Goal: Navigation & Orientation: Find specific page/section

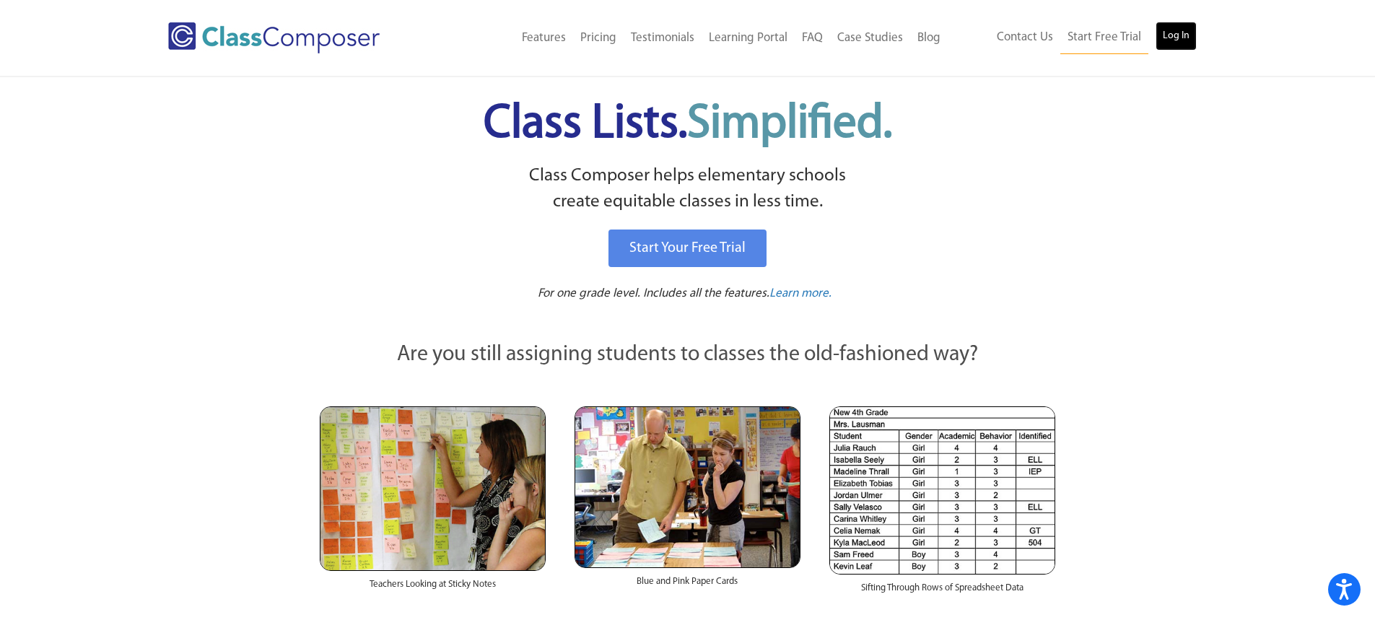
click at [1170, 40] on link "Log In" at bounding box center [1175, 36] width 41 height 29
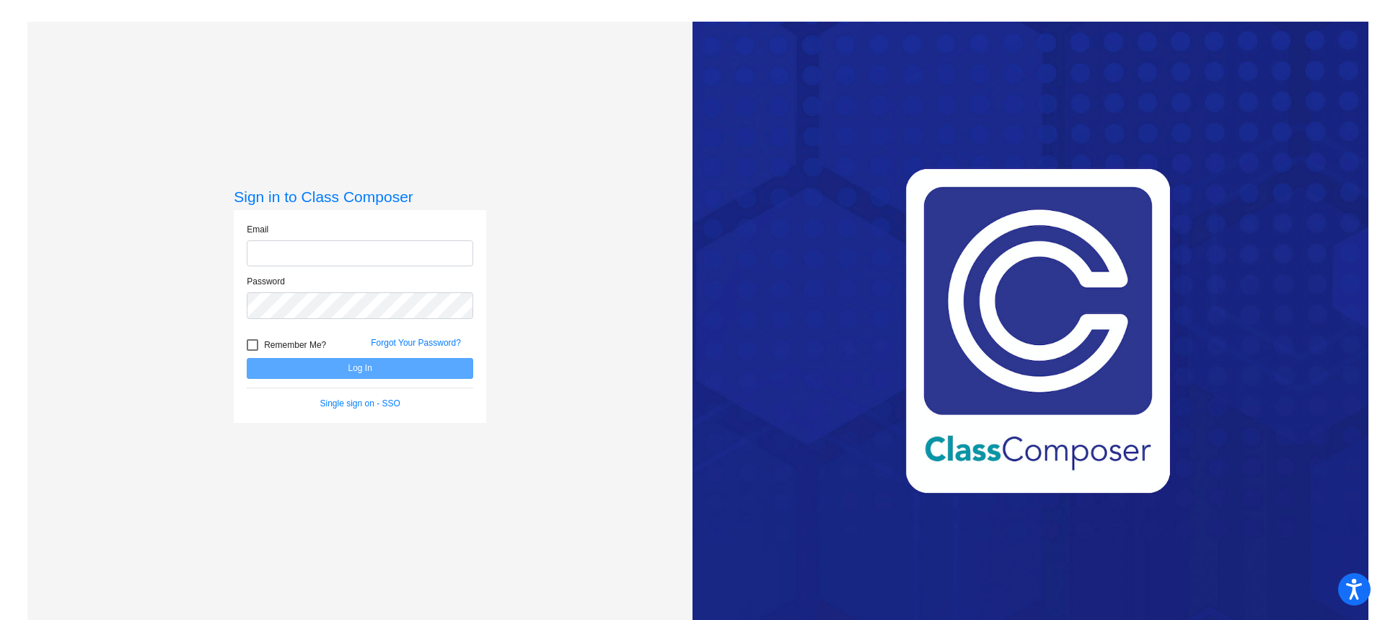
type input "[EMAIL_ADDRESS][DOMAIN_NAME]"
click at [391, 375] on button "Log In" at bounding box center [360, 368] width 227 height 21
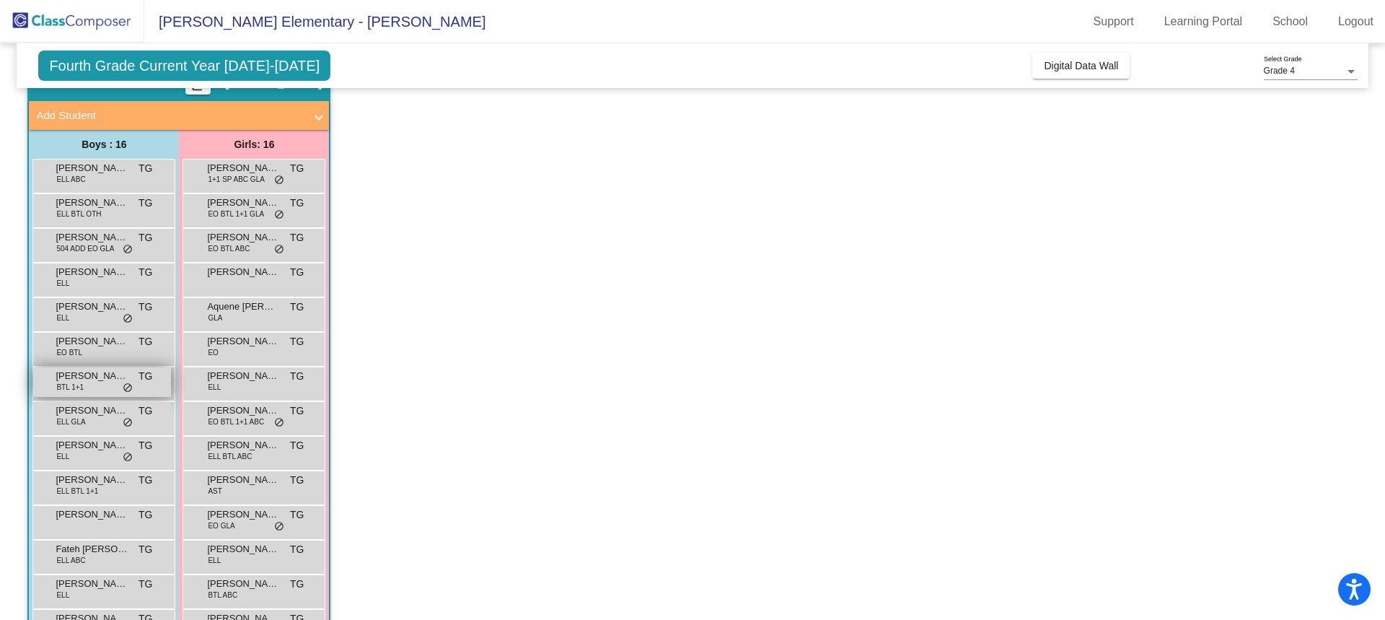
scroll to position [188, 0]
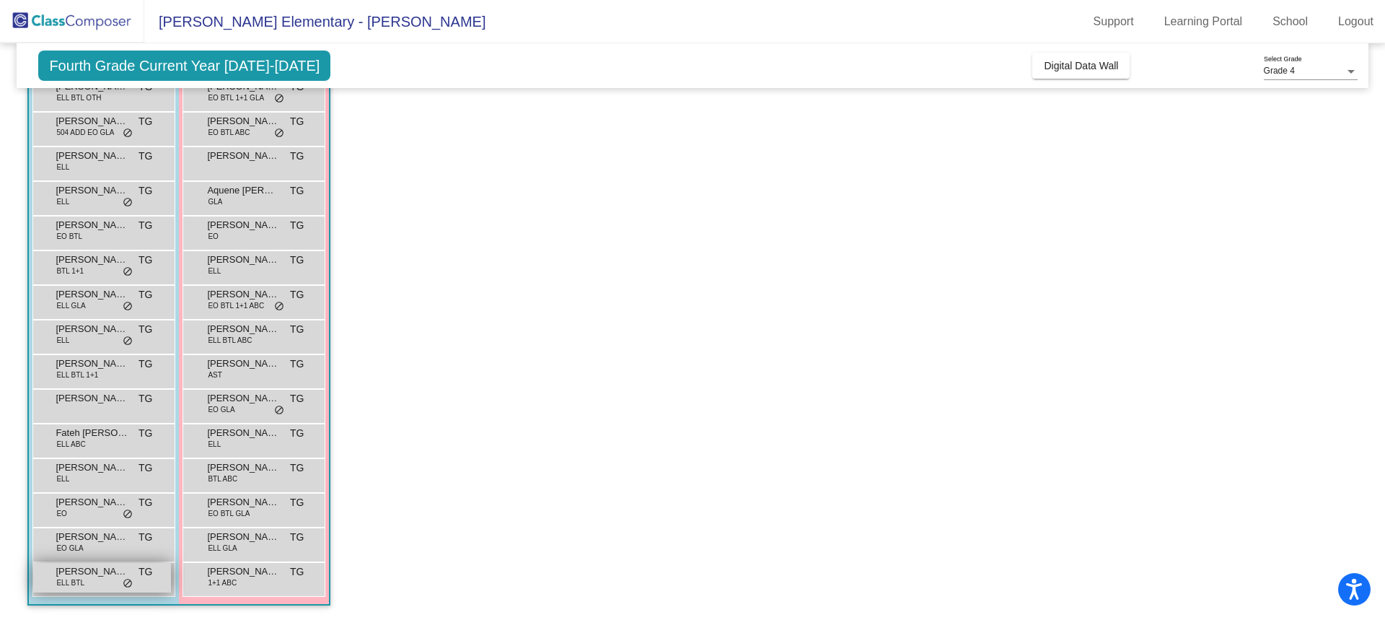
click at [111, 569] on span "Matteo Magana-Juarez" at bounding box center [92, 571] width 72 height 14
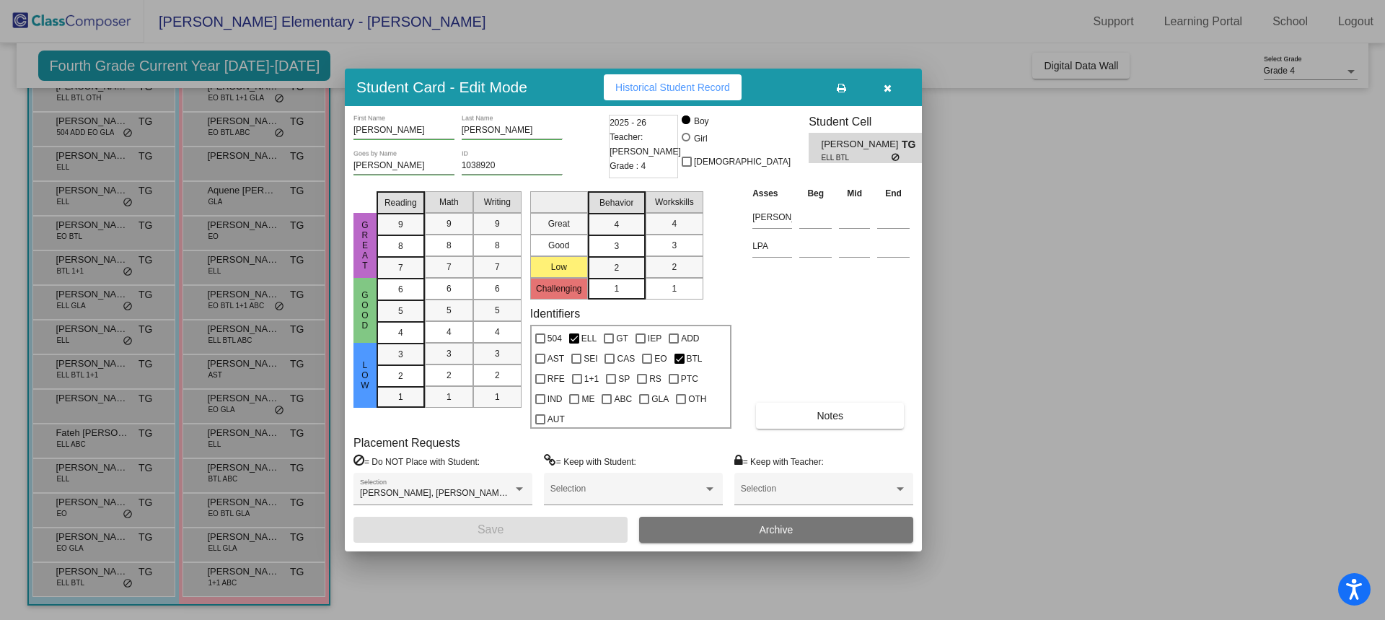
click at [886, 90] on icon "button" at bounding box center [888, 88] width 8 height 10
